Goal: Information Seeking & Learning: Understand process/instructions

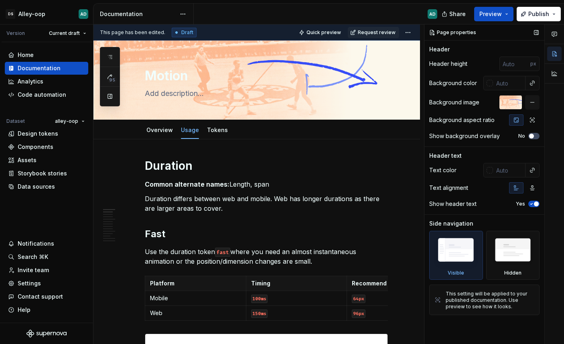
click at [517, 342] on div "Page properties Header Header height px Background color Background image Backg…" at bounding box center [485, 184] width 120 height 320
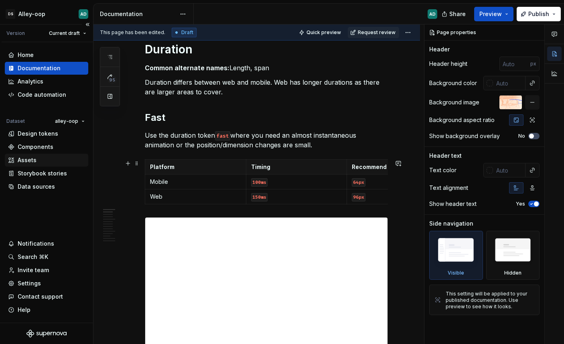
scroll to position [81, 0]
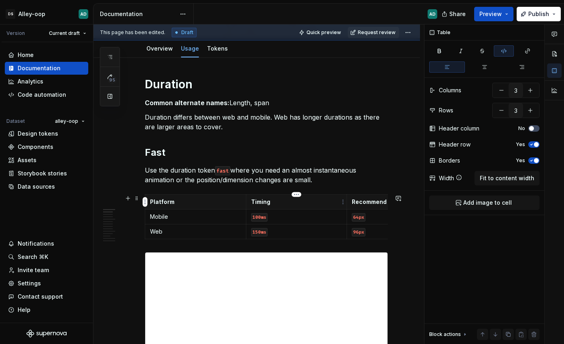
click at [272, 210] on td "100ms" at bounding box center [296, 217] width 101 height 15
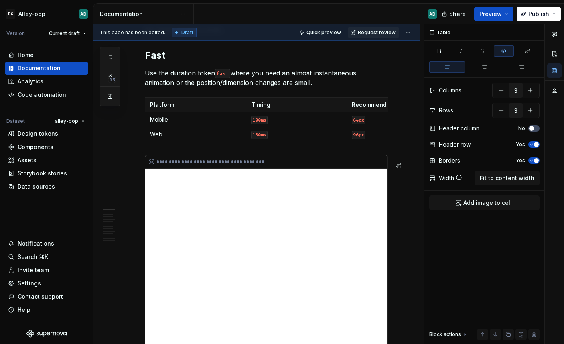
scroll to position [181, 0]
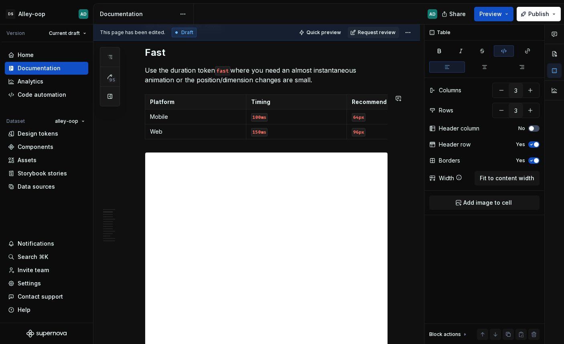
type textarea "*"
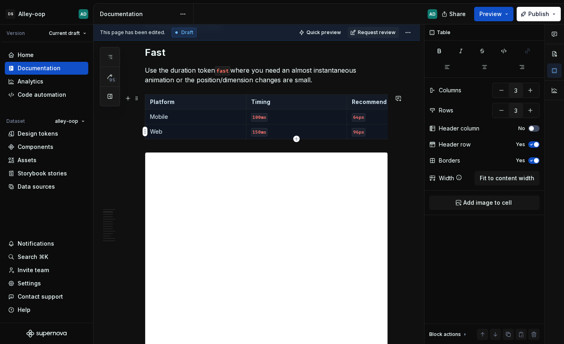
drag, startPoint x: 159, startPoint y: 104, endPoint x: 371, endPoint y: 130, distance: 214.0
click at [371, 130] on tbody "Platform Timing Recommend max distance Mobile 100ms 64px Web 150ms 96px" at bounding box center [296, 117] width 303 height 45
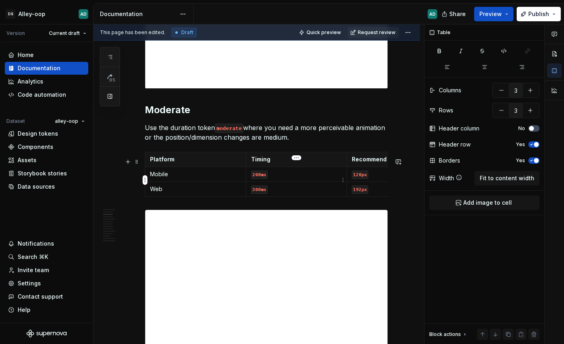
scroll to position [419, 0]
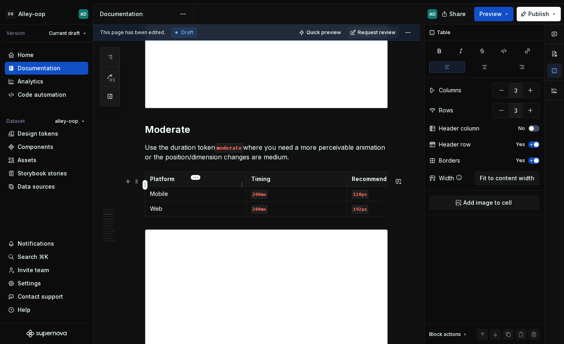
click at [187, 183] on p "Platform" at bounding box center [195, 179] width 91 height 8
click at [186, 213] on p "Web" at bounding box center [195, 209] width 91 height 8
click at [297, 222] on icon "button" at bounding box center [296, 222] width 6 height 6
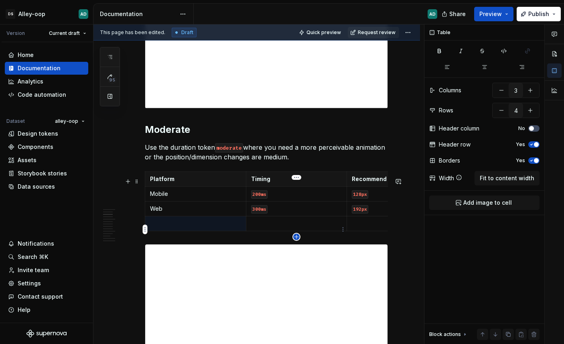
click at [297, 238] on icon "button" at bounding box center [296, 237] width 6 height 6
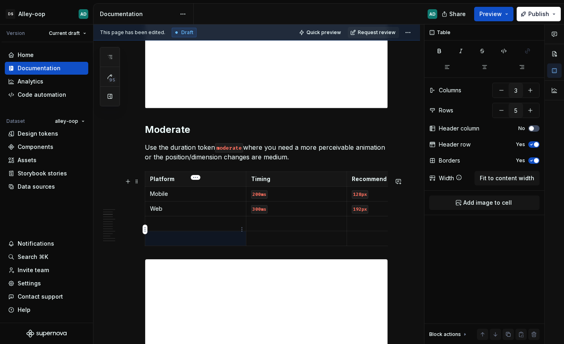
click at [189, 227] on p at bounding box center [195, 224] width 91 height 8
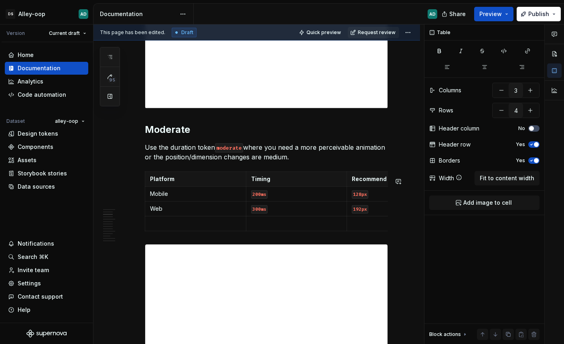
type input "3"
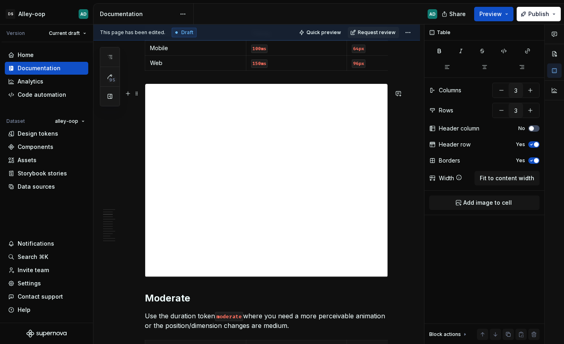
scroll to position [0, 0]
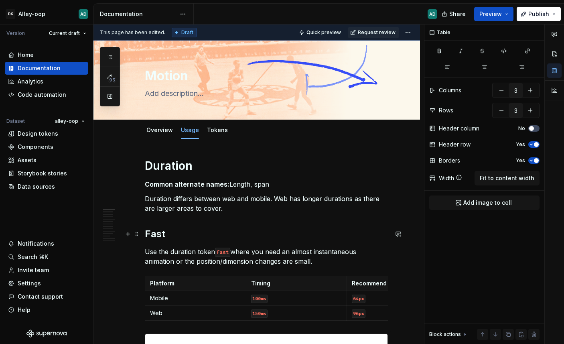
click at [152, 231] on h2 "Fast" at bounding box center [266, 234] width 243 height 13
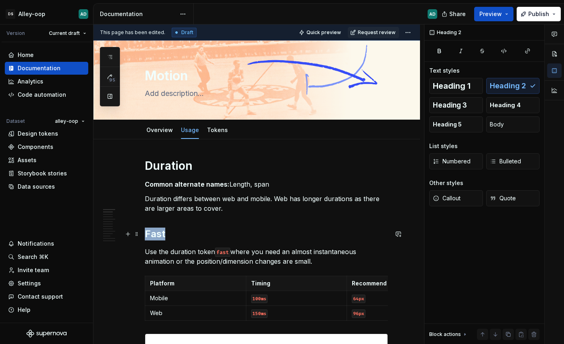
click at [152, 231] on h2 "Fast" at bounding box center [266, 234] width 243 height 13
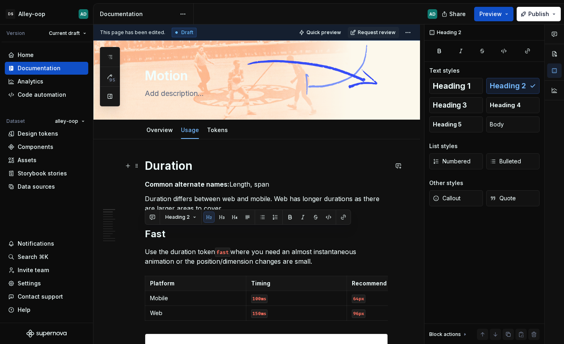
click at [202, 169] on h1 "Duration" at bounding box center [266, 166] width 243 height 14
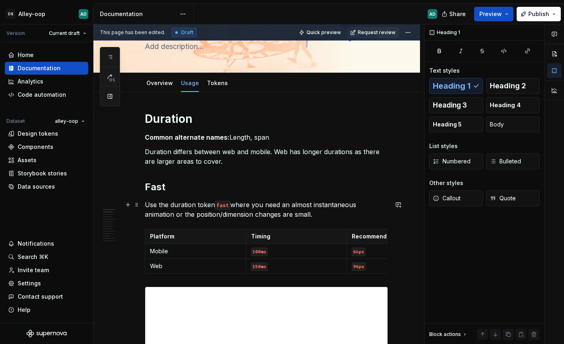
scroll to position [128, 0]
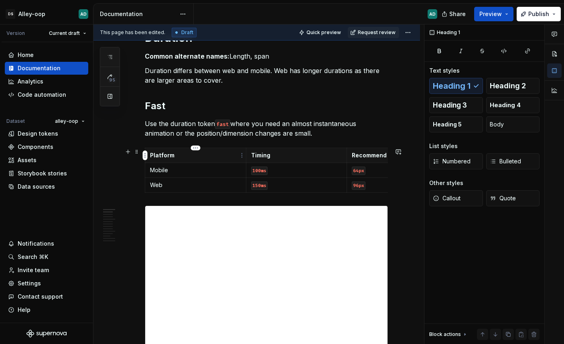
click at [150, 154] on p "Platform" at bounding box center [195, 155] width 91 height 8
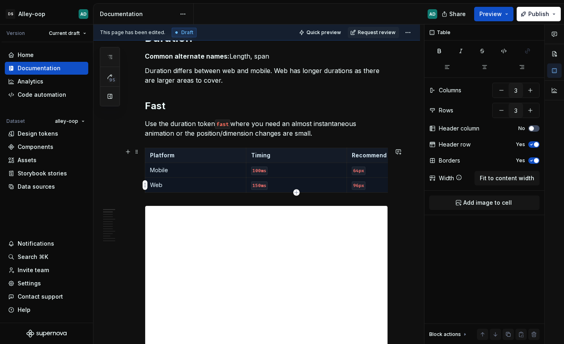
drag, startPoint x: 150, startPoint y: 154, endPoint x: 360, endPoint y: 184, distance: 211.7
click at [360, 184] on tbody "Platform Timing Recommend max distance Mobile 100ms 64px Web 150ms 96px" at bounding box center [296, 170] width 303 height 45
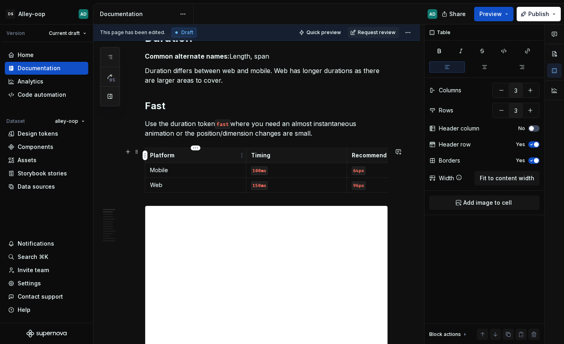
click at [154, 161] on th "Platform" at bounding box center [195, 155] width 101 height 15
click at [163, 156] on p "Platform" at bounding box center [195, 155] width 91 height 8
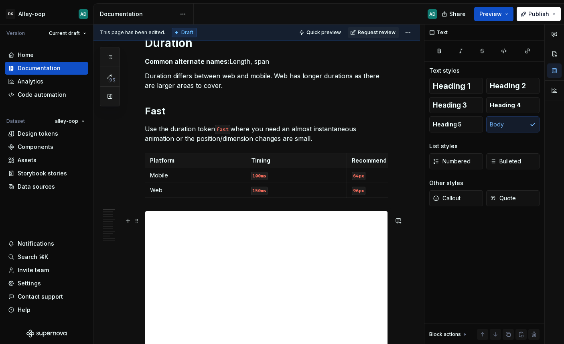
scroll to position [115, 0]
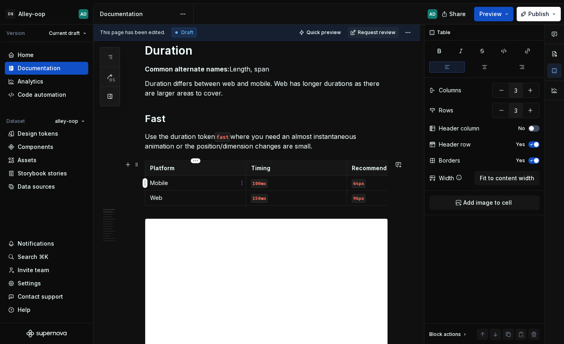
click at [155, 181] on p "Mobile" at bounding box center [195, 183] width 91 height 8
drag, startPoint x: 155, startPoint y: 181, endPoint x: 265, endPoint y: 186, distance: 110.1
click at [237, 181] on p "Mobile" at bounding box center [195, 183] width 91 height 8
click at [152, 183] on p "Mobile" at bounding box center [195, 183] width 91 height 8
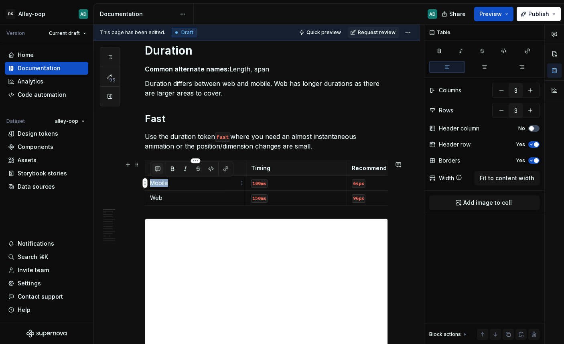
click at [156, 168] on button "button" at bounding box center [157, 168] width 11 height 11
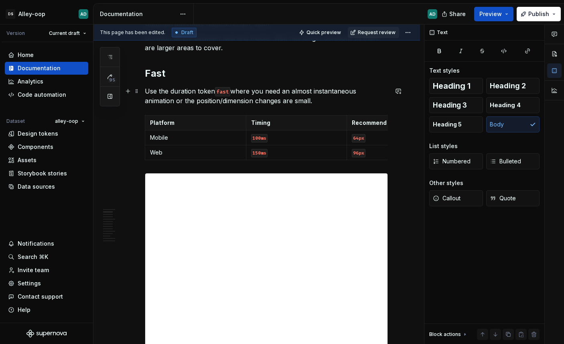
click at [350, 100] on p "Use the duration token fast where you need an almost instantaneous animation or…" at bounding box center [266, 95] width 243 height 19
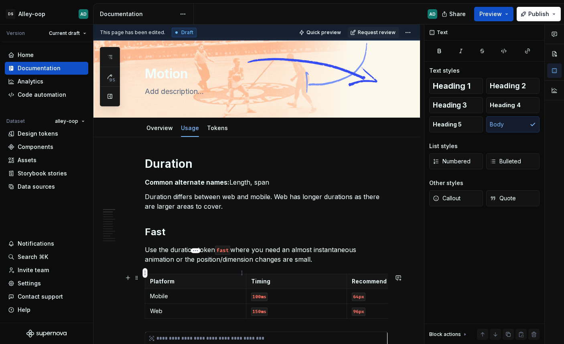
scroll to position [167, 0]
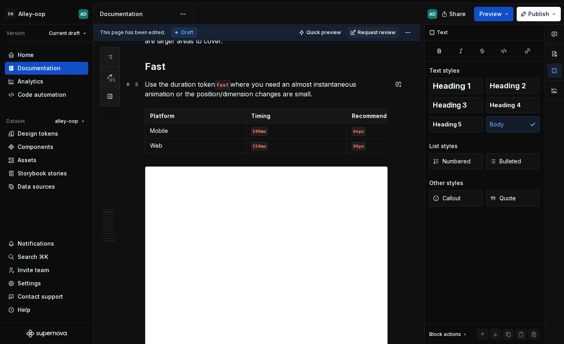
click at [325, 92] on p "Use the duration token fast where you need an almost instantaneous animation or…" at bounding box center [266, 88] width 243 height 19
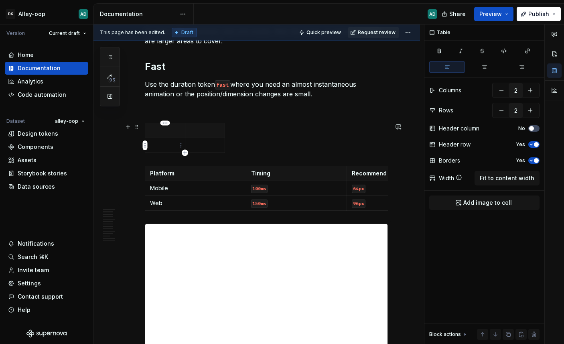
click at [158, 141] on p at bounding box center [165, 145] width 30 height 8
click at [187, 151] on icon "button" at bounding box center [185, 153] width 6 height 6
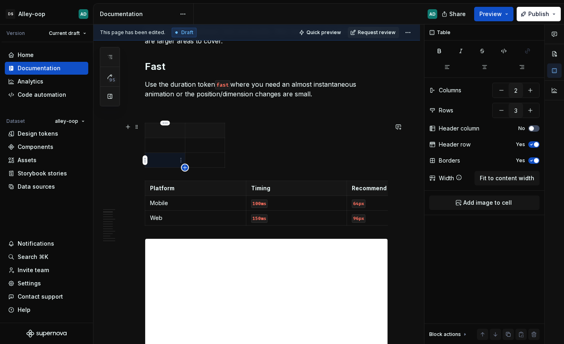
click at [185, 169] on icon "button" at bounding box center [185, 168] width 6 height 6
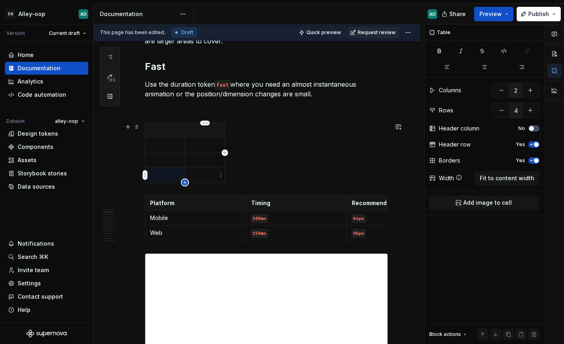
click at [185, 185] on icon "button" at bounding box center [185, 182] width 6 height 6
type input "5"
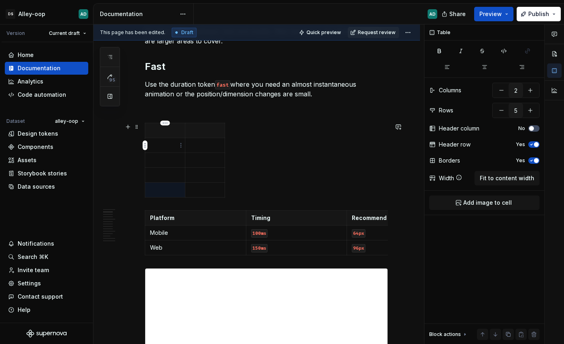
click at [161, 145] on p at bounding box center [165, 145] width 30 height 8
click at [158, 128] on p at bounding box center [165, 130] width 30 height 8
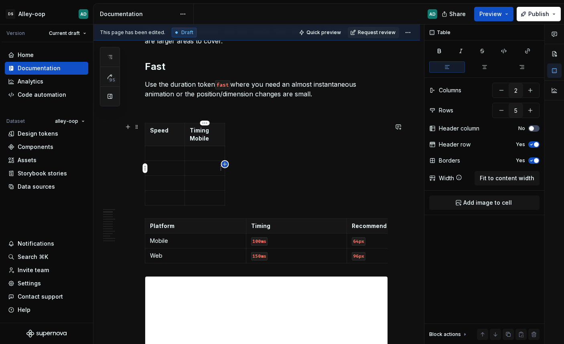
click at [224, 163] on icon "button" at bounding box center [225, 164] width 6 height 6
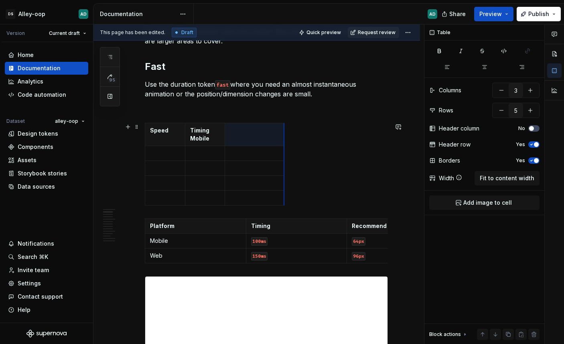
drag, startPoint x: 239, startPoint y: 150, endPoint x: 284, endPoint y: 148, distance: 45.0
click at [243, 136] on th at bounding box center [254, 134] width 59 height 23
click at [283, 164] on icon "button" at bounding box center [285, 164] width 4 height 4
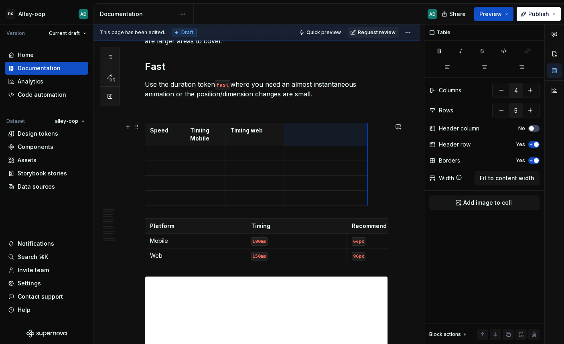
drag, startPoint x: 329, startPoint y: 160, endPoint x: 367, endPoint y: 161, distance: 38.1
click at [326, 136] on th at bounding box center [327, 134] width 84 height 23
type input "3"
click at [371, 226] on p "Recommend max distance" at bounding box center [397, 226] width 91 height 8
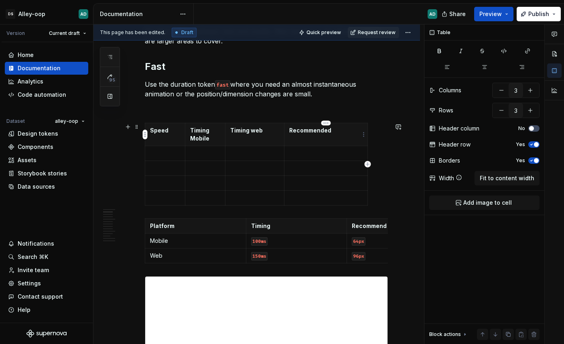
type input "4"
type input "5"
click at [338, 133] on p "Recommended" at bounding box center [325, 130] width 73 height 8
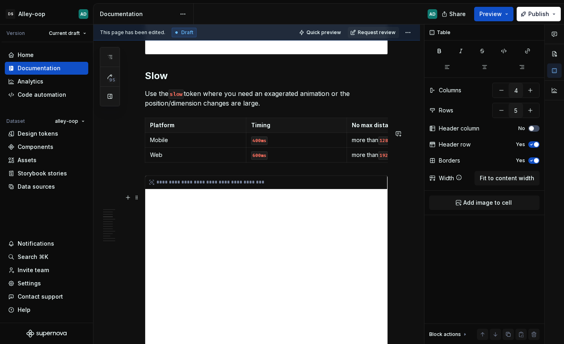
scroll to position [898, 0]
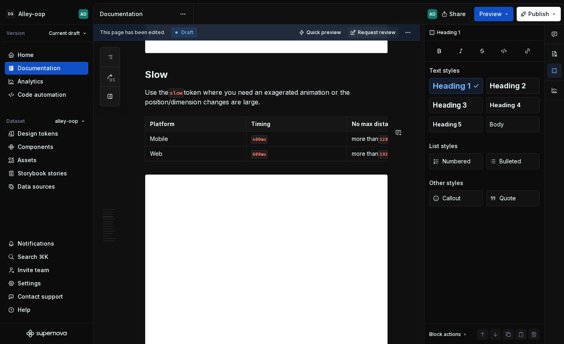
drag, startPoint x: 322, startPoint y: 182, endPoint x: 356, endPoint y: 186, distance: 34.4
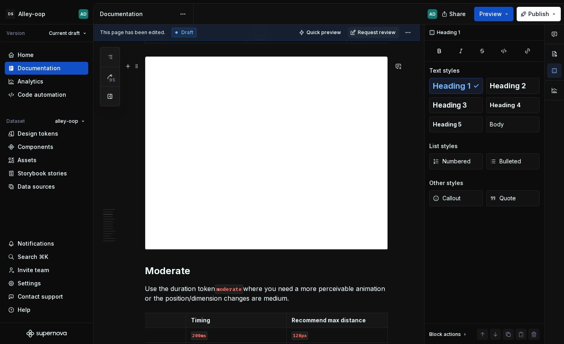
scroll to position [119, 0]
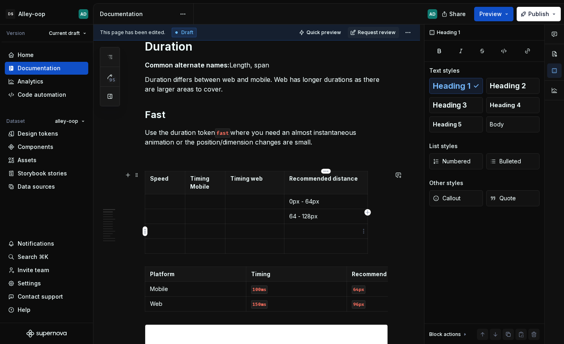
click at [310, 228] on p at bounding box center [325, 231] width 73 height 8
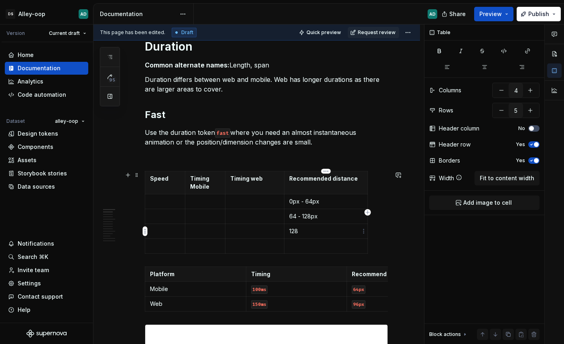
drag, startPoint x: 291, startPoint y: 231, endPoint x: 297, endPoint y: 226, distance: 7.7
click at [291, 231] on p "128" at bounding box center [325, 231] width 73 height 8
click at [156, 231] on p at bounding box center [165, 231] width 30 height 8
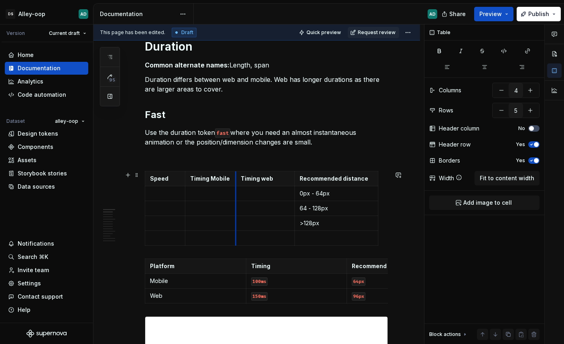
drag, startPoint x: 225, startPoint y: 179, endPoint x: 236, endPoint y: 181, distance: 10.6
click at [236, 181] on th "Timing web" at bounding box center [265, 178] width 59 height 15
click at [367, 179] on p "Recommended distance" at bounding box center [336, 179] width 73 height 8
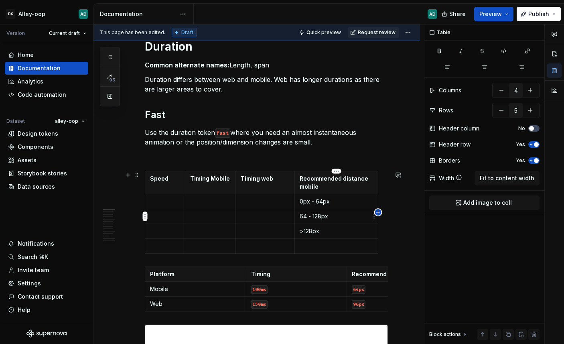
click at [377, 213] on icon "button" at bounding box center [378, 212] width 6 height 6
type input "5"
click at [383, 185] on th at bounding box center [386, 182] width 14 height 23
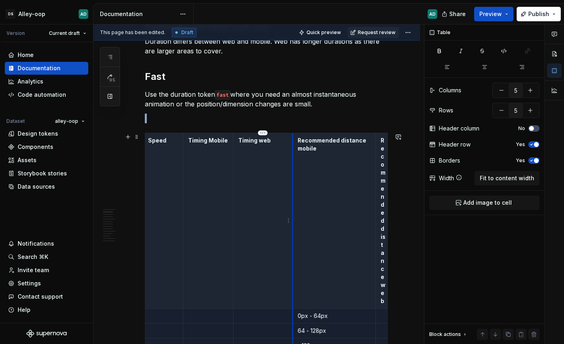
scroll to position [0, 0]
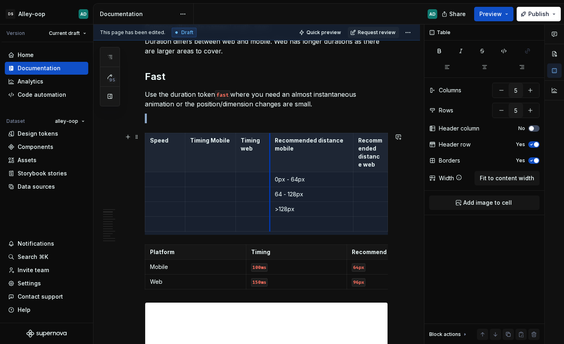
drag, startPoint x: 291, startPoint y: 169, endPoint x: 299, endPoint y: 158, distance: 13.2
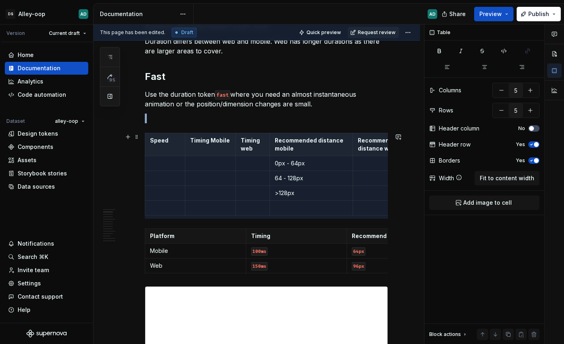
drag, startPoint x: 381, startPoint y: 179, endPoint x: 409, endPoint y: 177, distance: 28.2
drag, startPoint x: 352, startPoint y: 169, endPoint x: 334, endPoint y: 172, distance: 18.7
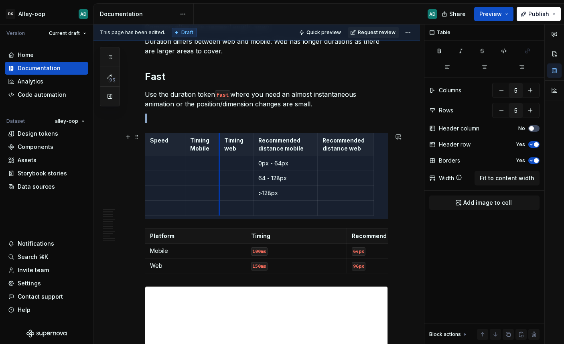
drag, startPoint x: 236, startPoint y: 168, endPoint x: 220, endPoint y: 166, distance: 16.6
click at [220, 166] on td at bounding box center [236, 163] width 34 height 15
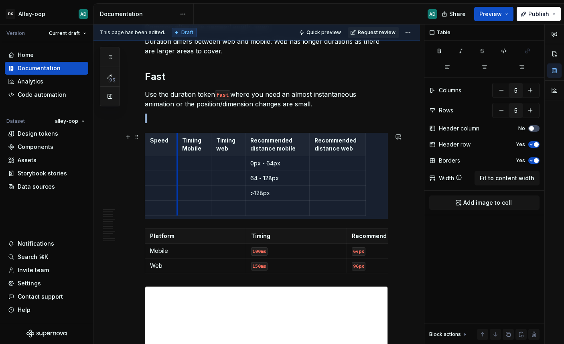
drag, startPoint x: 186, startPoint y: 167, endPoint x: 178, endPoint y: 168, distance: 8.1
click at [178, 168] on td at bounding box center [194, 163] width 34 height 15
click at [194, 143] on p "Timing Mobile" at bounding box center [194, 144] width 24 height 16
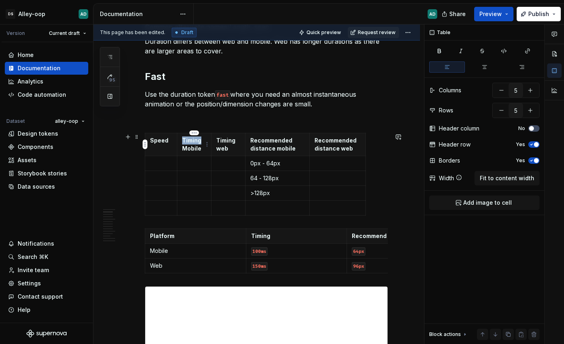
click at [194, 143] on p "Timing Mobile" at bounding box center [194, 144] width 24 height 16
click at [190, 148] on p "Timing Mobile" at bounding box center [194, 144] width 24 height 16
drag, startPoint x: 202, startPoint y: 148, endPoint x: 181, endPoint y: 139, distance: 23.3
click at [181, 139] on th "Timing Mobile" at bounding box center [194, 144] width 34 height 23
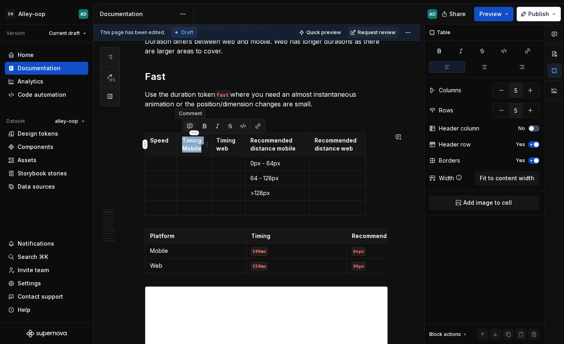
click at [192, 124] on button "button" at bounding box center [189, 125] width 11 height 11
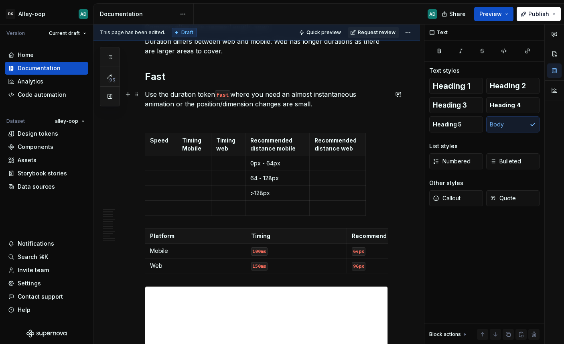
click at [320, 107] on p "Use the duration token fast where you need an almost instantaneous animation or…" at bounding box center [266, 99] width 243 height 19
click at [161, 141] on p "Speed" at bounding box center [161, 140] width 22 height 8
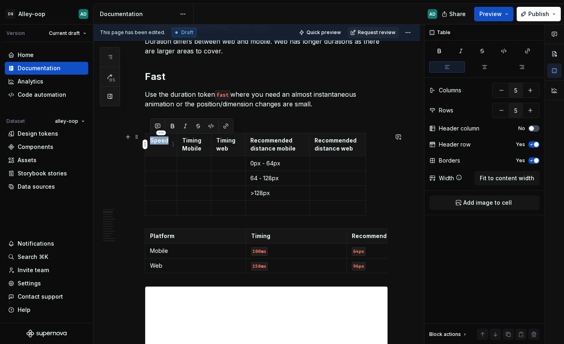
click at [161, 141] on p "Speed" at bounding box center [161, 140] width 22 height 8
click at [155, 162] on p at bounding box center [161, 163] width 22 height 8
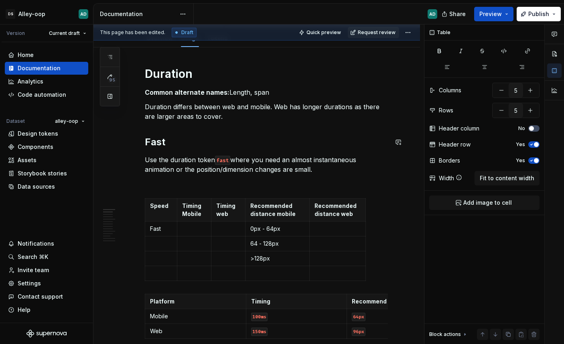
scroll to position [93, 0]
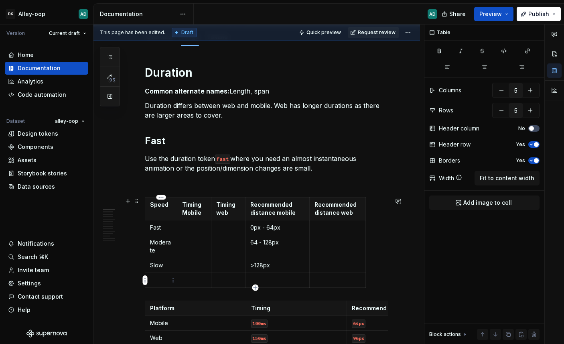
click at [151, 283] on p at bounding box center [161, 280] width 22 height 8
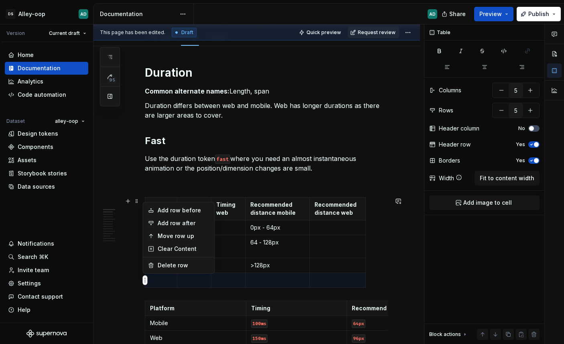
click at [146, 281] on html "[PERSON_NAME]-oop AD Version Current draft Home Documentation Analytics Code au…" at bounding box center [282, 172] width 564 height 344
click at [175, 262] on div "Delete row" at bounding box center [184, 265] width 52 height 8
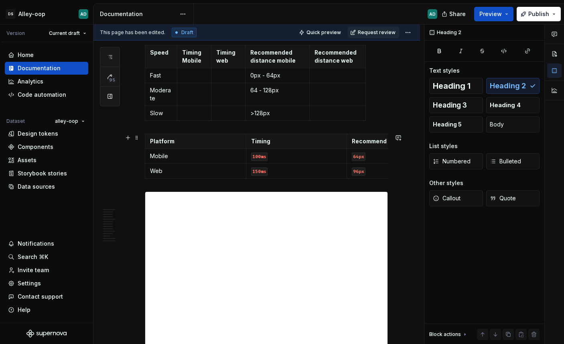
scroll to position [179, 0]
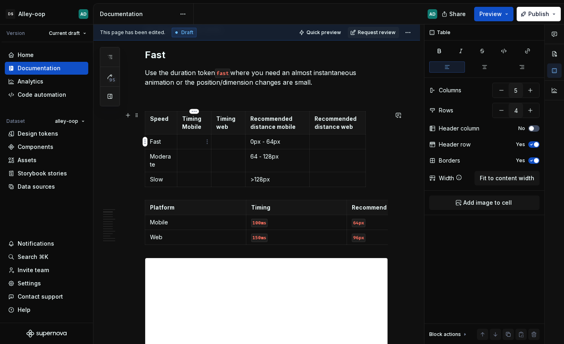
click at [195, 139] on p at bounding box center [194, 142] width 24 height 8
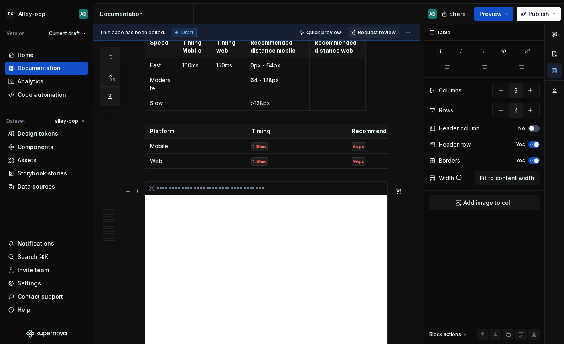
scroll to position [255, 0]
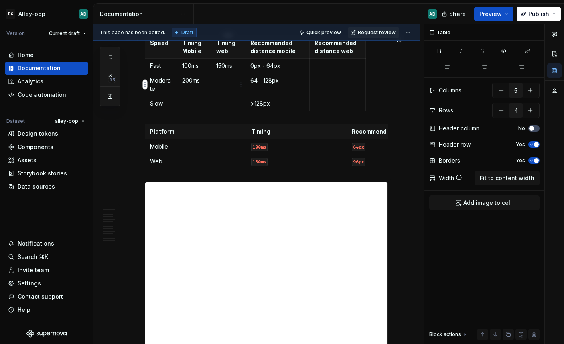
click at [221, 80] on p at bounding box center [228, 81] width 24 height 8
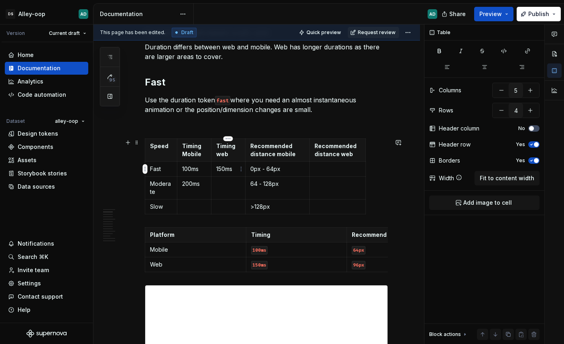
scroll to position [165, 0]
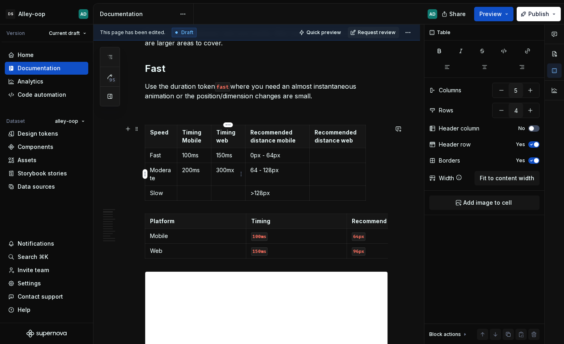
drag, startPoint x: 237, startPoint y: 168, endPoint x: 242, endPoint y: 163, distance: 6.5
click at [237, 168] on p "300mx" at bounding box center [228, 170] width 24 height 8
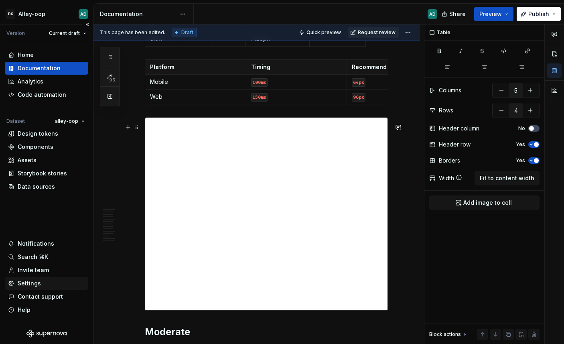
scroll to position [153, 0]
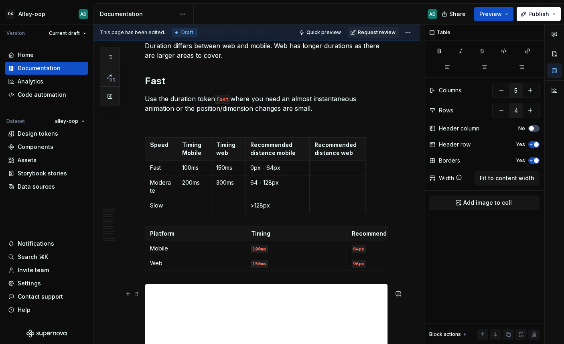
click at [190, 198] on td at bounding box center [194, 205] width 34 height 15
click at [193, 204] on p at bounding box center [194, 206] width 24 height 8
type textarea "*"
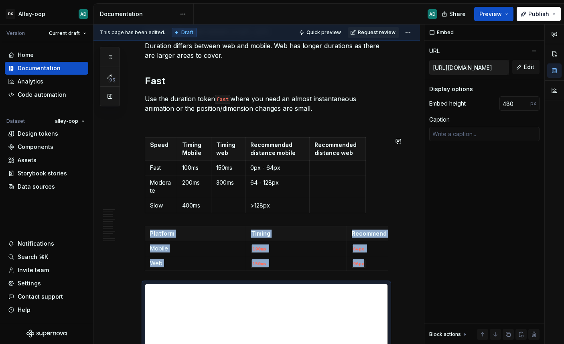
scroll to position [292, 0]
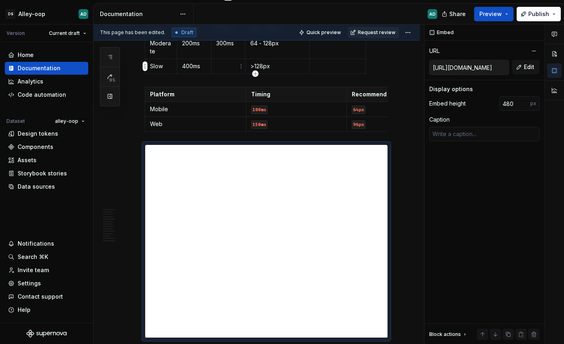
click at [222, 69] on p at bounding box center [228, 66] width 24 height 8
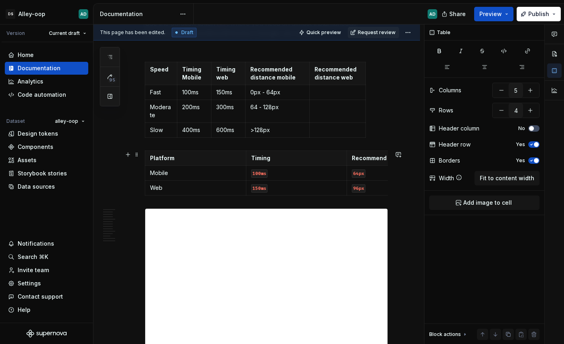
scroll to position [223, 0]
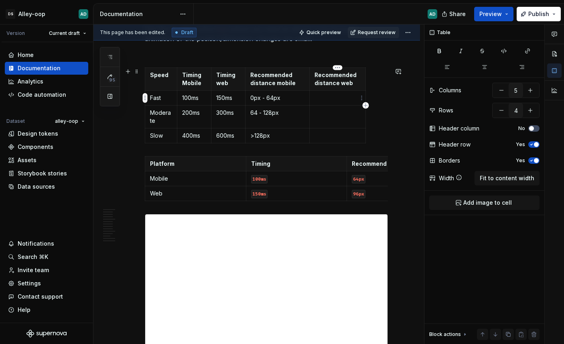
click at [332, 98] on p at bounding box center [338, 98] width 46 height 8
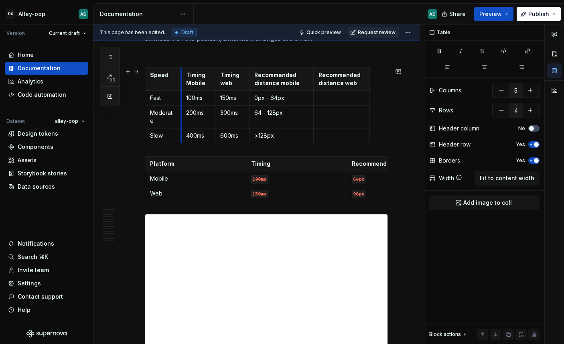
drag, startPoint x: 178, startPoint y: 79, endPoint x: 182, endPoint y: 80, distance: 4.0
click at [182, 80] on th "Timing Mobile" at bounding box center [198, 79] width 34 height 23
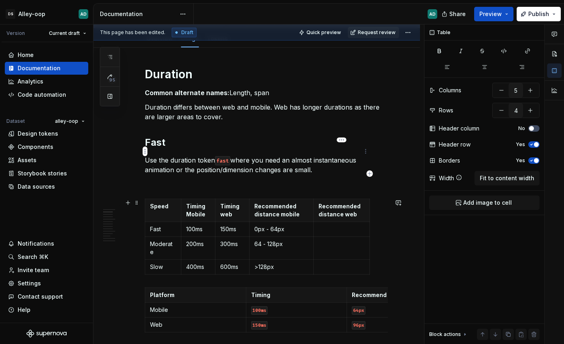
scroll to position [73, 0]
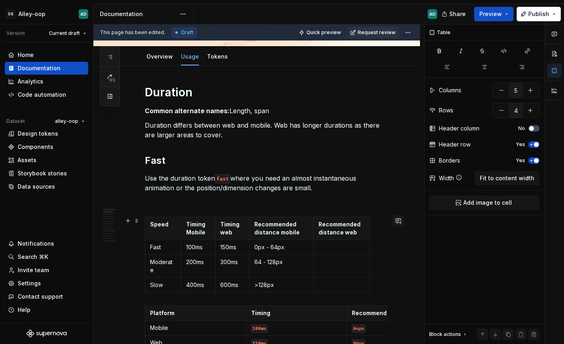
click at [398, 220] on button "button" at bounding box center [398, 220] width 11 height 11
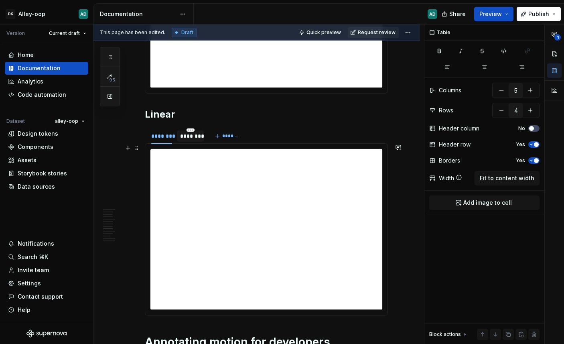
click at [191, 143] on section "**********" at bounding box center [266, 221] width 243 height 188
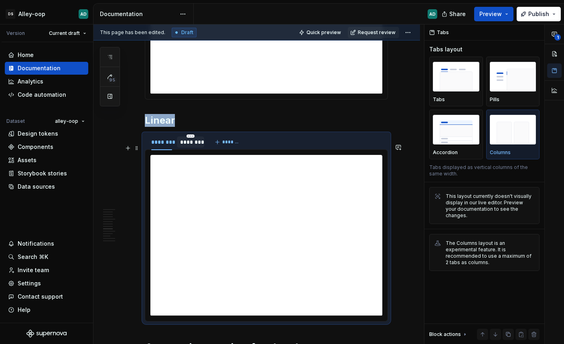
click at [193, 146] on div "********" at bounding box center [190, 142] width 21 height 8
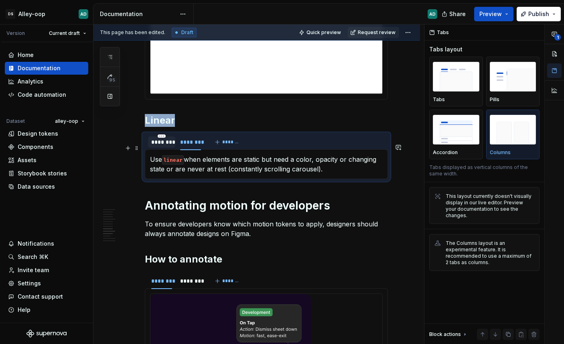
click at [160, 146] on div "********" at bounding box center [161, 142] width 21 height 8
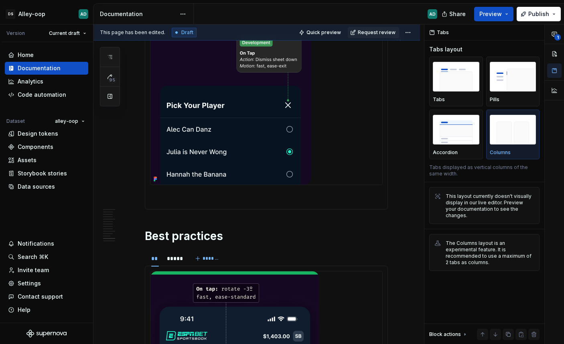
scroll to position [2269, 0]
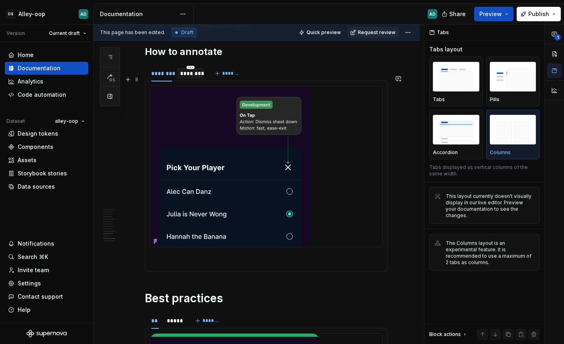
click at [184, 79] on div "********" at bounding box center [190, 73] width 27 height 11
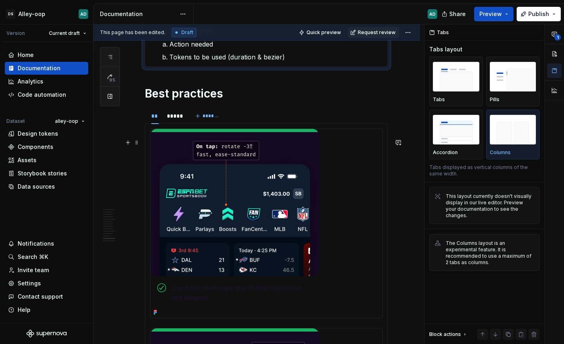
scroll to position [2374, 0]
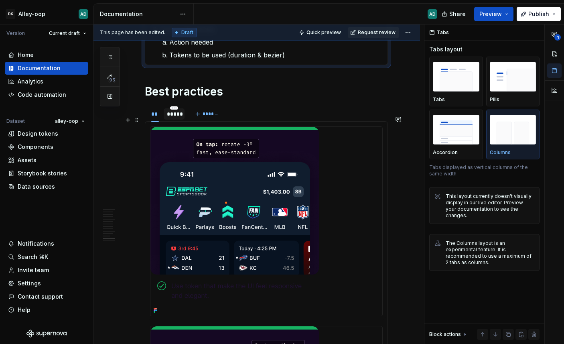
click at [175, 118] on div "*****" at bounding box center [174, 114] width 14 height 8
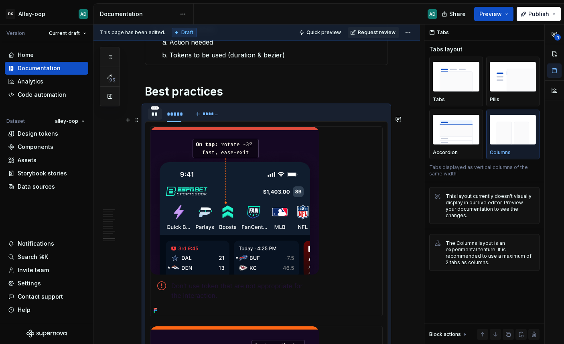
click at [159, 120] on div "**" at bounding box center [155, 113] width 14 height 11
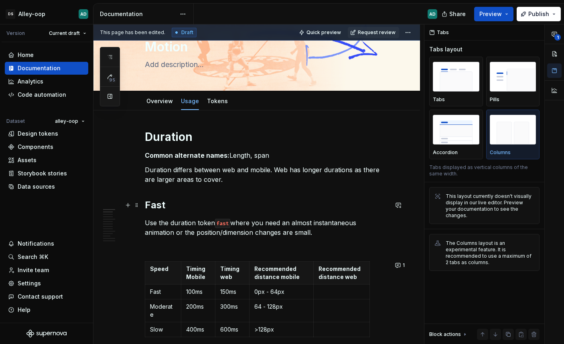
scroll to position [0, 0]
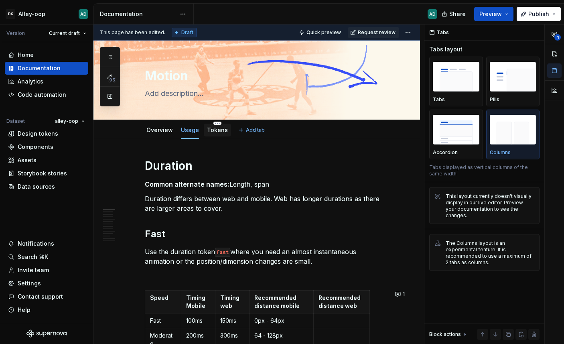
click at [219, 133] on link "Tokens" at bounding box center [217, 129] width 21 height 7
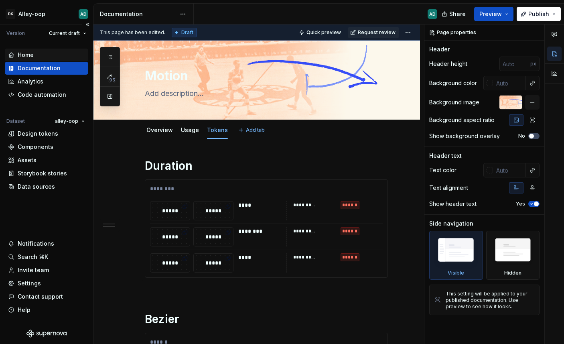
type textarea "*"
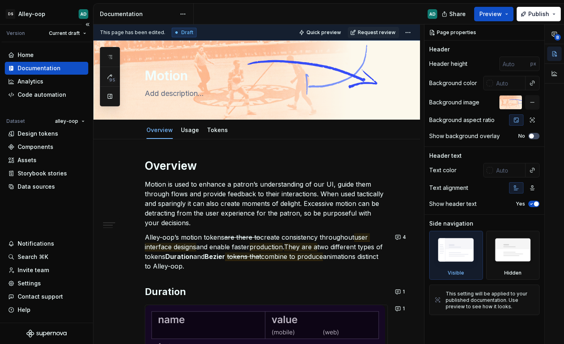
type textarea "*"
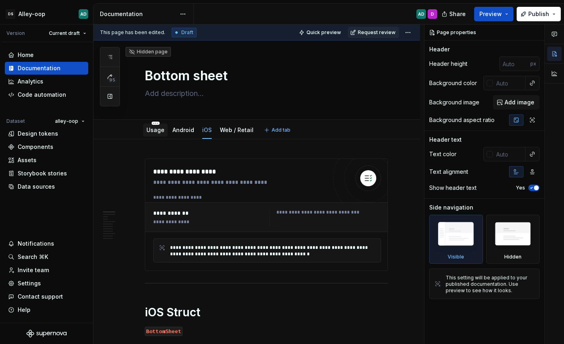
click at [160, 132] on link "Usage" at bounding box center [156, 129] width 18 height 7
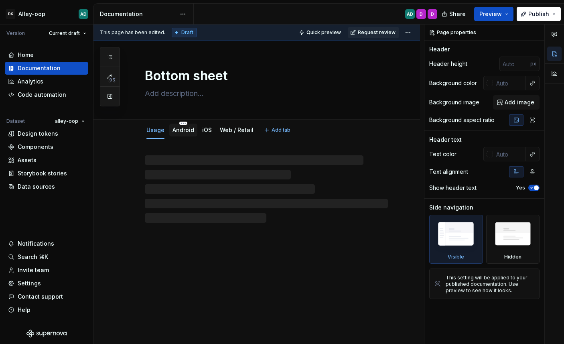
click at [180, 132] on link "Android" at bounding box center [184, 129] width 22 height 7
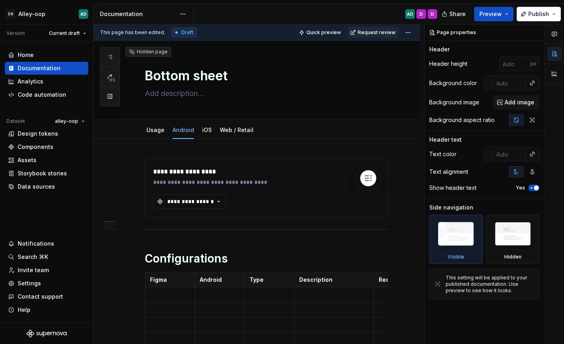
type textarea "*"
